Goal: Task Accomplishment & Management: Manage account settings

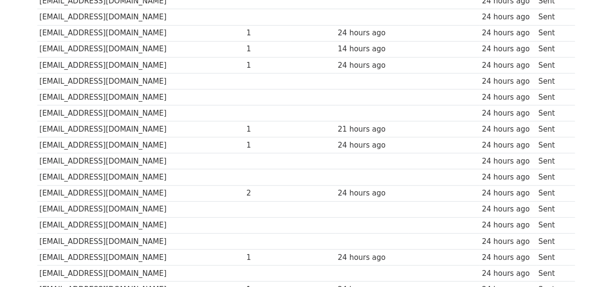
scroll to position [242, 0]
